Goal: Transaction & Acquisition: Obtain resource

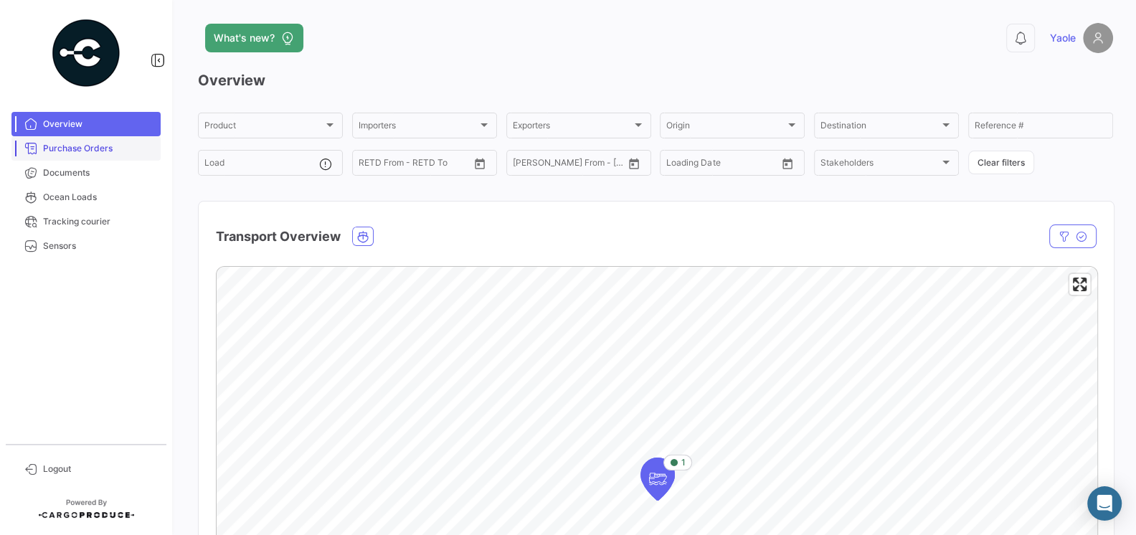
click at [100, 146] on span "Purchase Orders" at bounding box center [99, 148] width 112 height 13
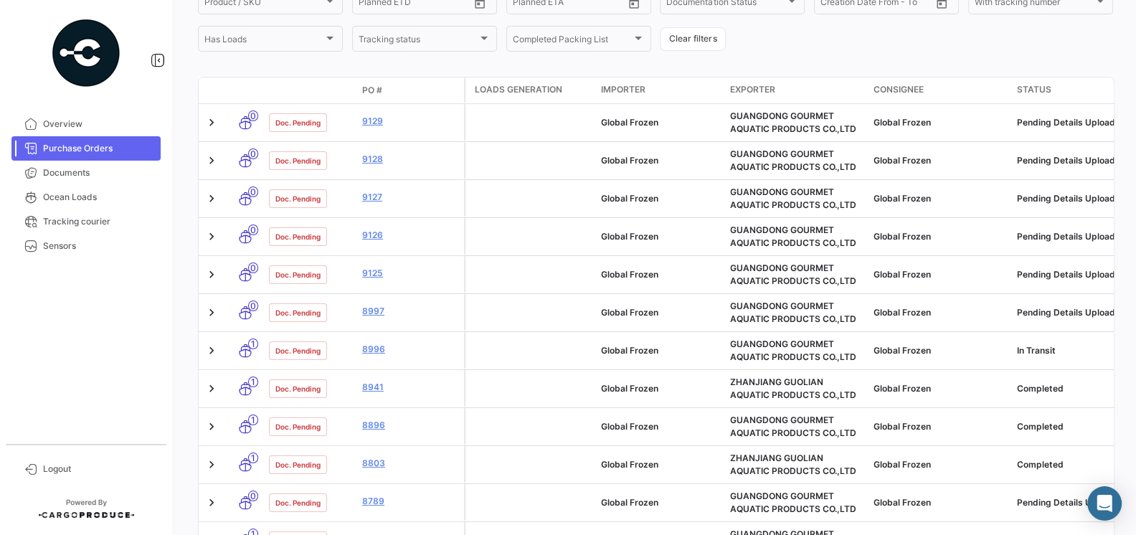
scroll to position [220, 0]
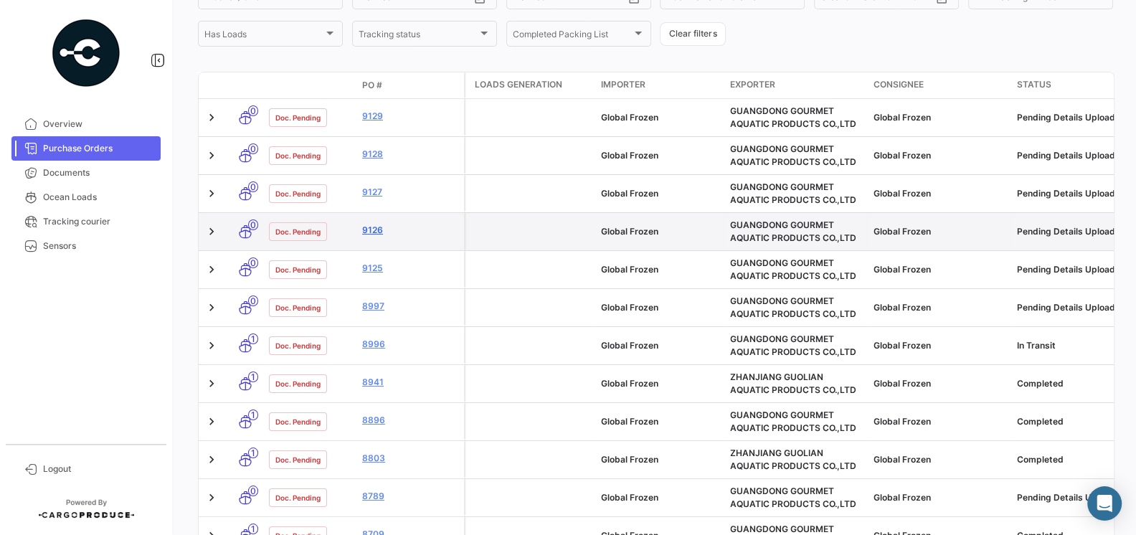
click at [379, 234] on link "9126" at bounding box center [410, 230] width 96 height 13
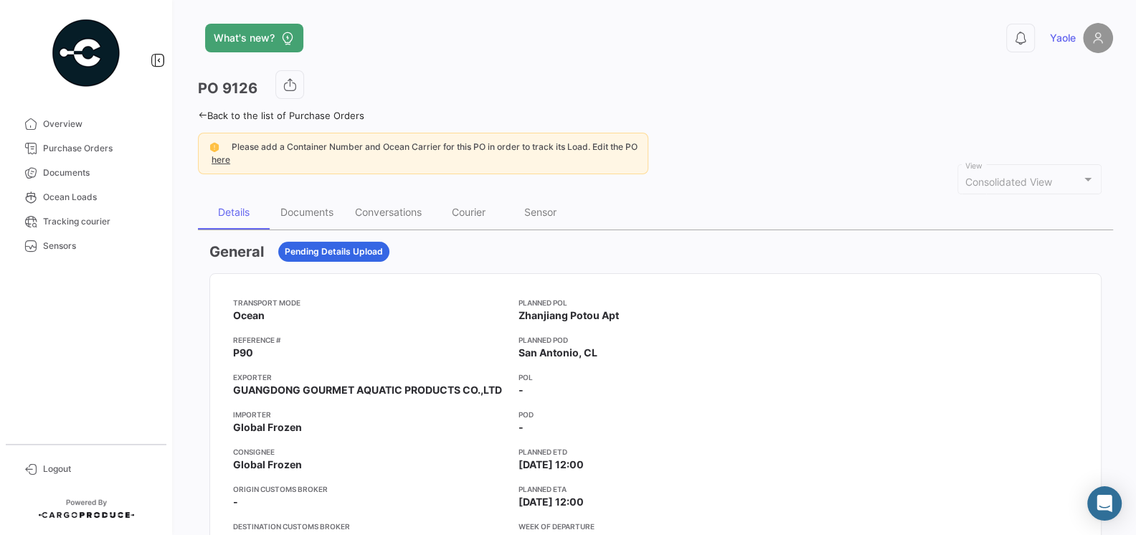
click at [438, 326] on div "Transport mode Ocean Reference # P90 Exporter [GEOGRAPHIC_DATA] GOURMET AQUATIC…" at bounding box center [370, 446] width 274 height 298
click at [316, 219] on div "Documents" at bounding box center [307, 212] width 75 height 34
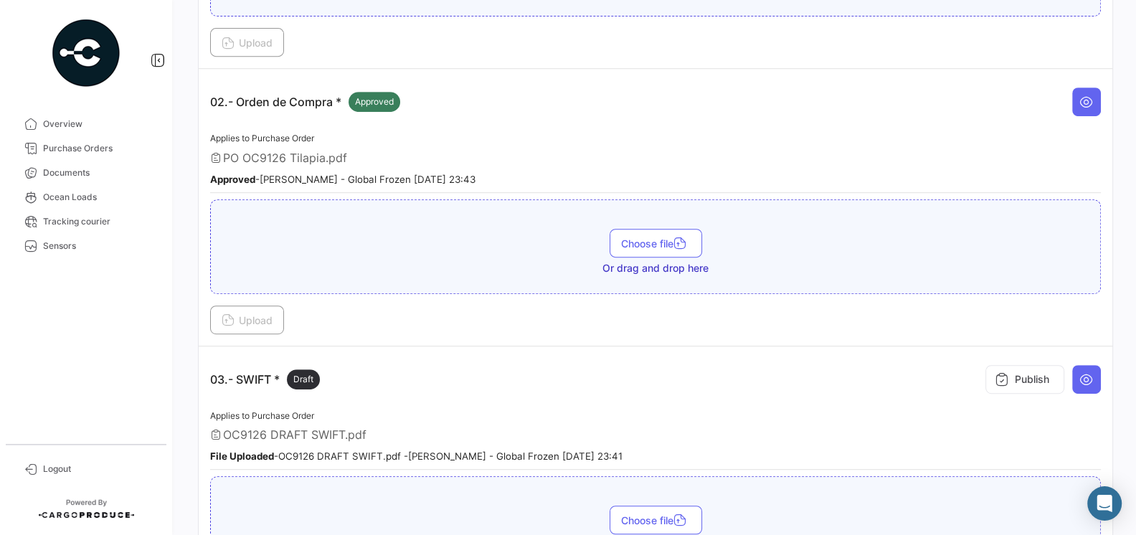
scroll to position [532, 0]
click at [1079, 374] on icon at bounding box center [1086, 378] width 14 height 14
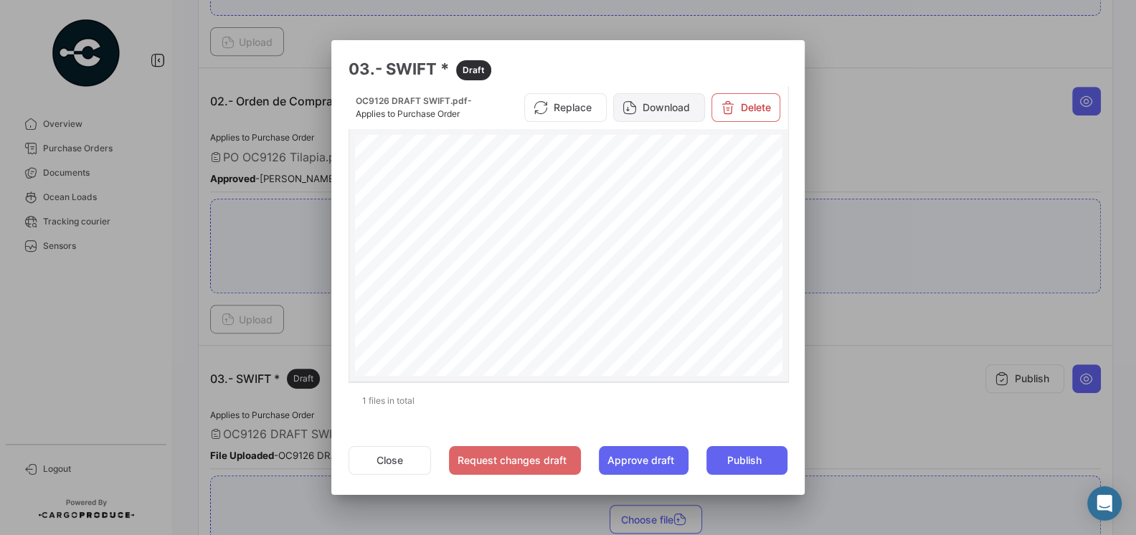
click at [641, 107] on button "Download" at bounding box center [659, 107] width 92 height 29
click at [145, 315] on div at bounding box center [568, 267] width 1136 height 535
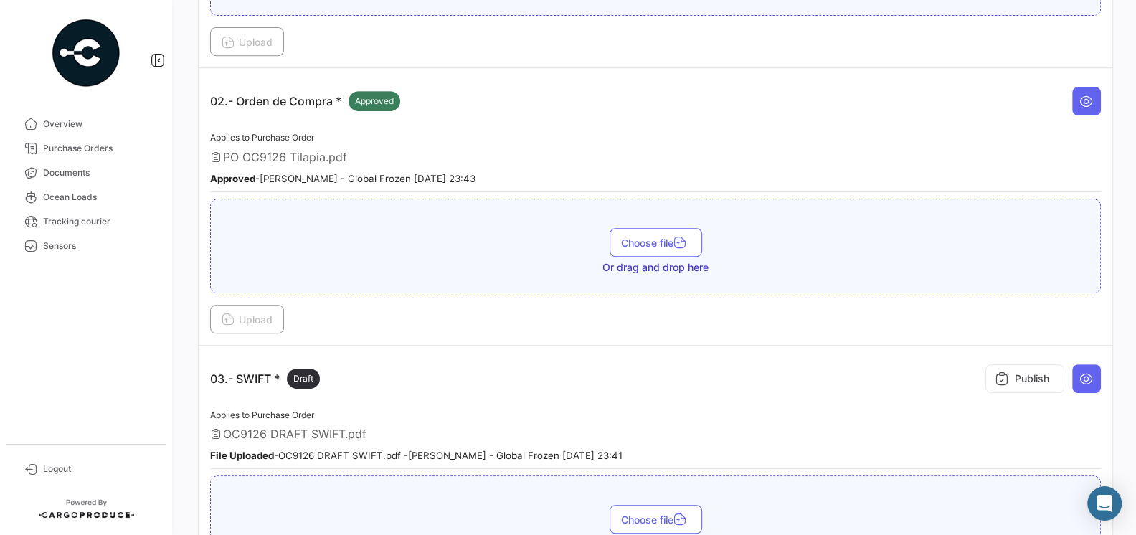
click at [432, 407] on div "Applies to Purchase Order OC9126 DRAFT SWIFT.pdf File Uploaded - OC9126 DRAFT S…" at bounding box center [655, 438] width 891 height 63
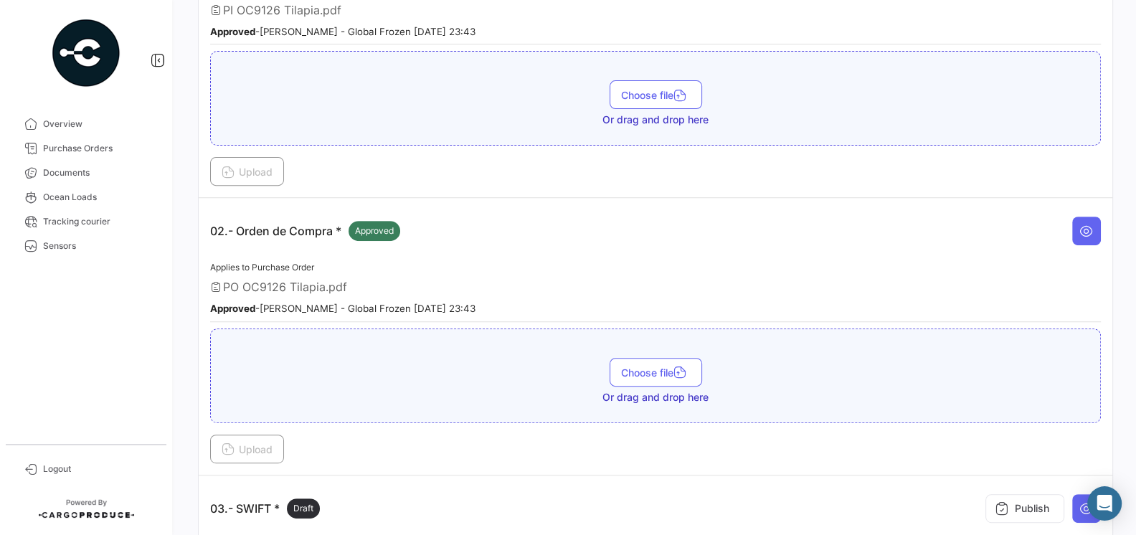
scroll to position [318, 0]
